Goal: Task Accomplishment & Management: Manage account settings

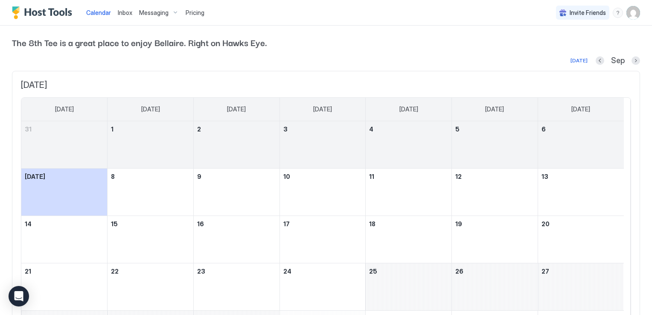
click at [627, 14] on img "User profile" at bounding box center [634, 13] width 14 height 14
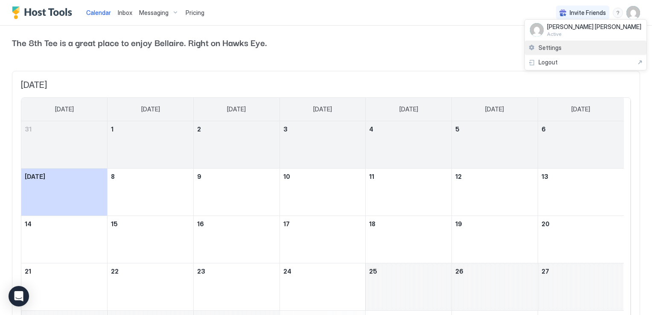
click at [553, 46] on span "Settings" at bounding box center [550, 48] width 23 height 8
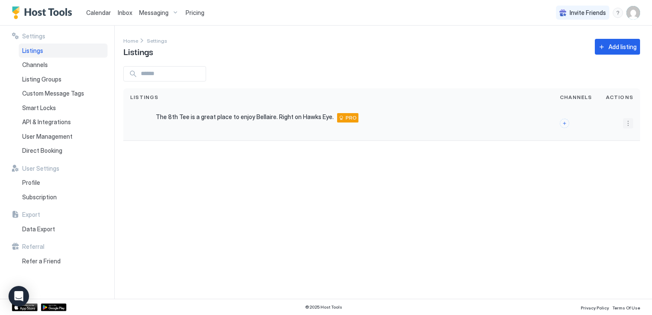
click at [627, 124] on button "More options" at bounding box center [628, 123] width 10 height 10
click at [31, 181] on div at bounding box center [326, 157] width 652 height 315
click at [31, 198] on span "Subscription" at bounding box center [39, 197] width 35 height 8
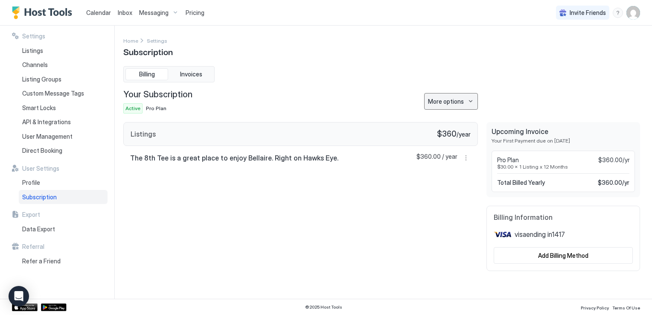
click at [472, 103] on button "More options" at bounding box center [451, 101] width 54 height 17
click at [451, 129] on span "Cancel Subscription" at bounding box center [453, 129] width 50 height 6
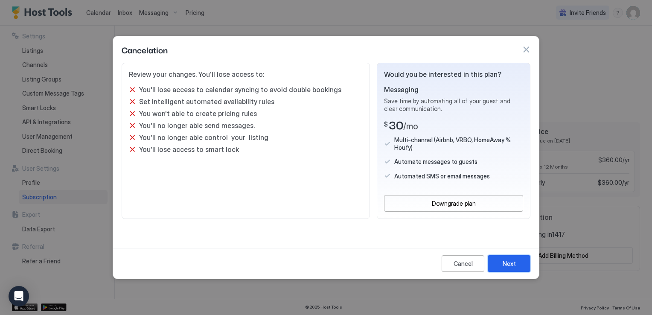
click at [503, 261] on div "Next" at bounding box center [509, 263] width 13 height 9
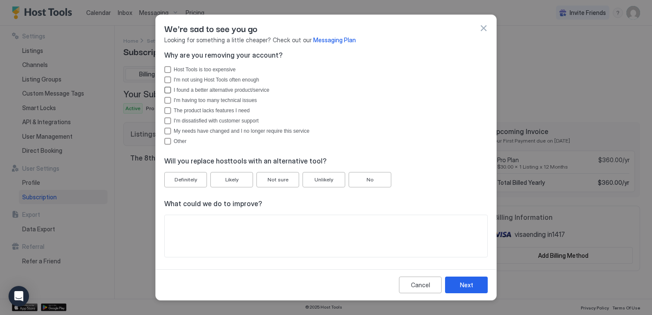
click at [164, 93] on div "I found a better alternative product/service" at bounding box center [167, 90] width 7 height 7
click at [169, 100] on div "I'm having too many technical issues" at bounding box center [167, 100] width 7 height 7
click at [167, 101] on icon "I'm having too many technical issues" at bounding box center [167, 100] width 5 height 5
click at [469, 284] on div "Next" at bounding box center [466, 284] width 13 height 9
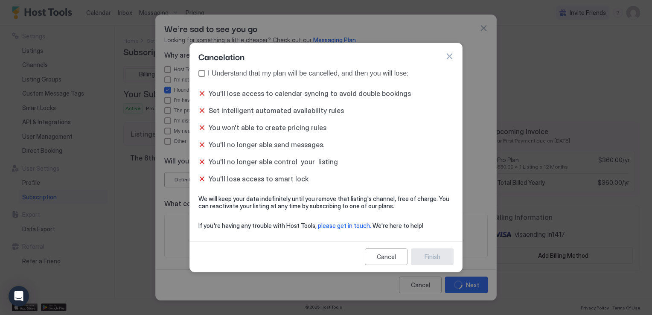
click at [201, 71] on div "true" at bounding box center [201, 73] width 7 height 7
click at [434, 259] on div "Finish" at bounding box center [433, 256] width 16 height 9
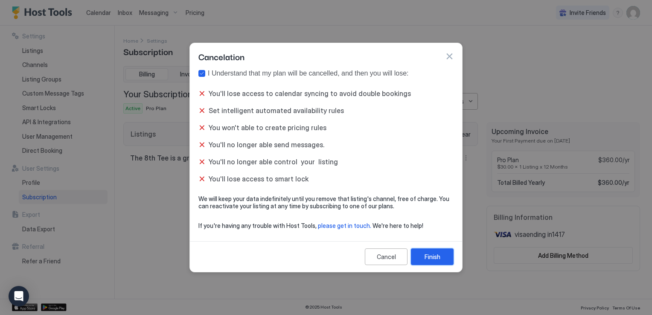
click at [434, 257] on div "Finish" at bounding box center [433, 256] width 16 height 9
click at [430, 256] on div "Finish" at bounding box center [433, 256] width 16 height 9
click at [450, 57] on button "button" at bounding box center [449, 56] width 9 height 9
